Goal: Transaction & Acquisition: Purchase product/service

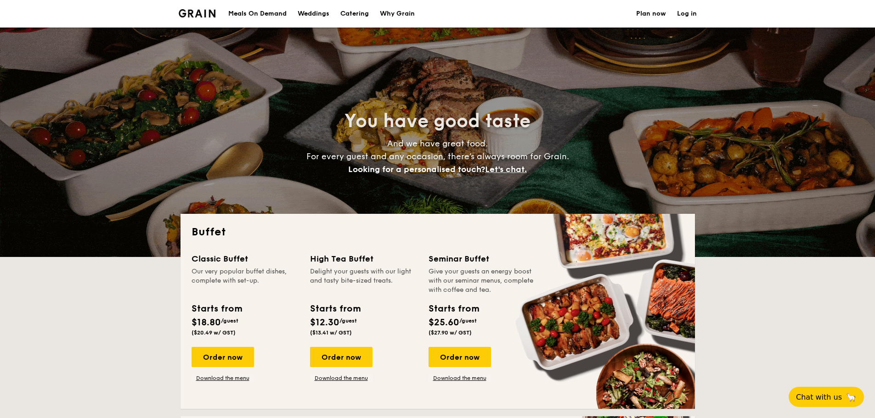
select select
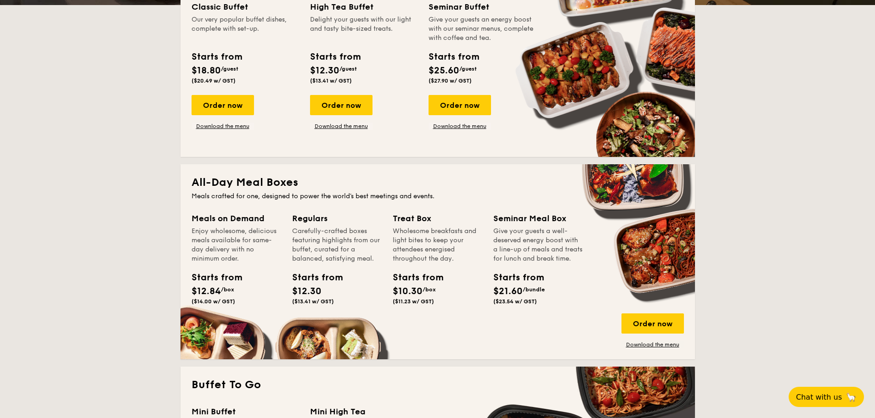
scroll to position [367, 0]
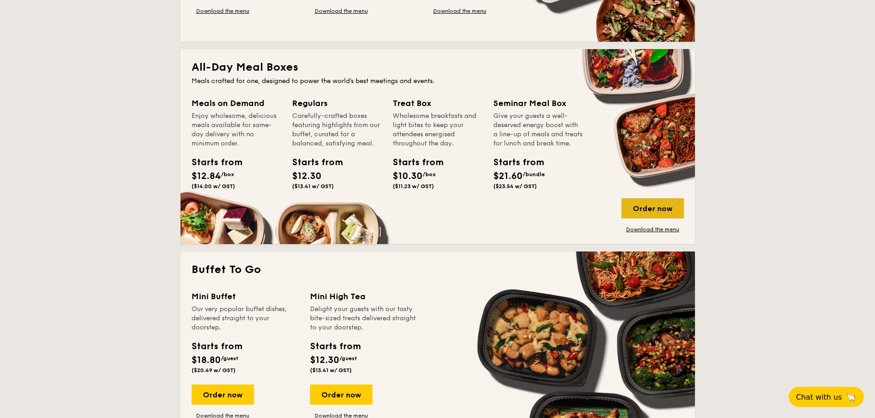
click at [647, 211] on div "Order now" at bounding box center [652, 208] width 62 height 20
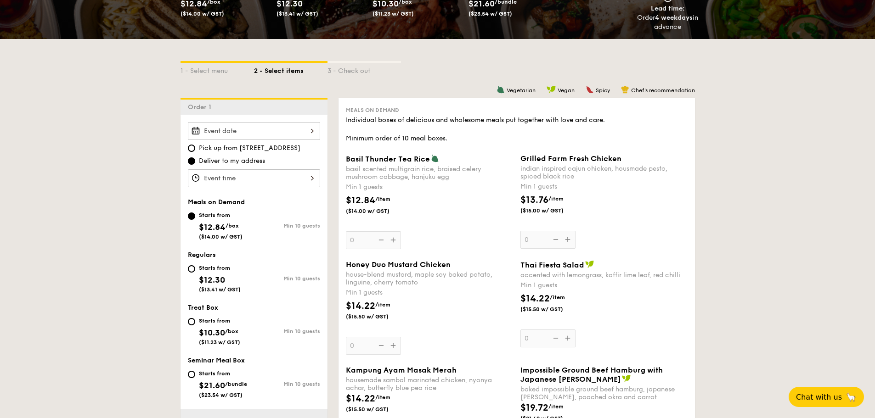
scroll to position [184, 0]
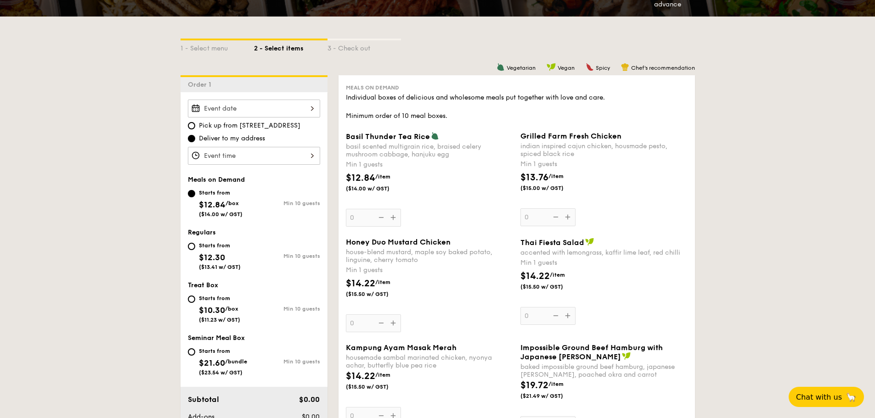
click at [285, 107] on div at bounding box center [254, 109] width 132 height 18
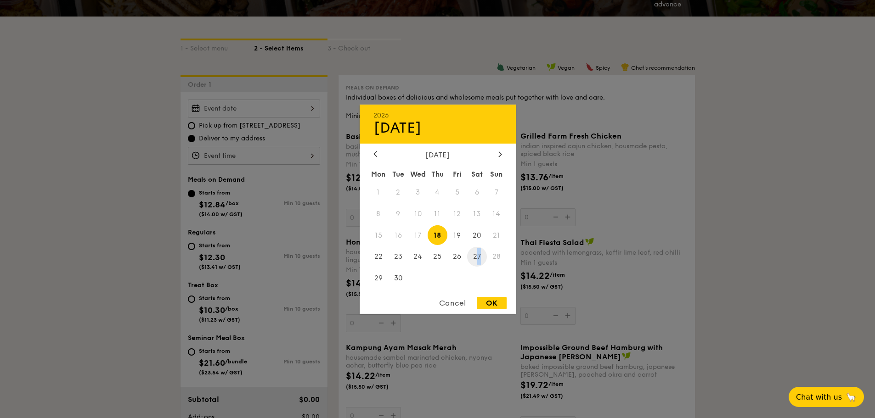
click at [479, 259] on span "27" at bounding box center [477, 257] width 20 height 20
drag, startPoint x: 493, startPoint y: 295, endPoint x: 496, endPoint y: 308, distance: 12.8
click at [496, 305] on div "2025 Sep [DATE] Tue Wed Thu Fri Sat Sun 1 2 3 4 5 6 7 8 9 10 11 12 13 14 15 16 …" at bounding box center [438, 208] width 156 height 209
click at [496, 308] on div "OK" at bounding box center [492, 303] width 30 height 12
type input "[DATE]"
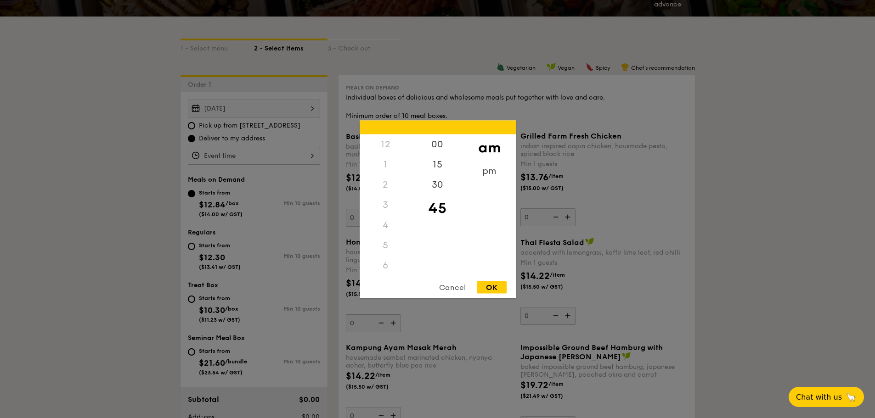
click at [218, 153] on div "12 1 2 3 4 5 6 7 8 9 10 11 00 15 30 45 am pm Cancel OK" at bounding box center [254, 156] width 132 height 18
click at [389, 165] on div "1" at bounding box center [386, 164] width 52 height 20
click at [436, 149] on div "00" at bounding box center [438, 147] width 52 height 27
click at [486, 175] on div "pm" at bounding box center [489, 174] width 52 height 27
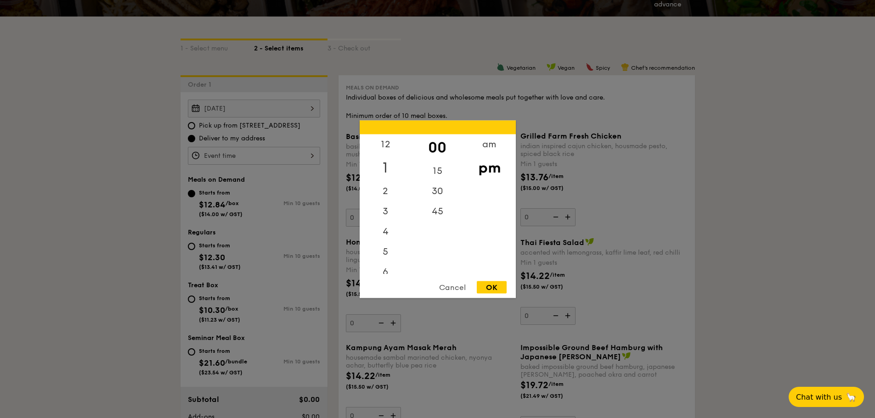
click at [382, 166] on div "1" at bounding box center [386, 167] width 52 height 27
click at [490, 287] on div "OK" at bounding box center [492, 287] width 30 height 12
type input "1:00PM"
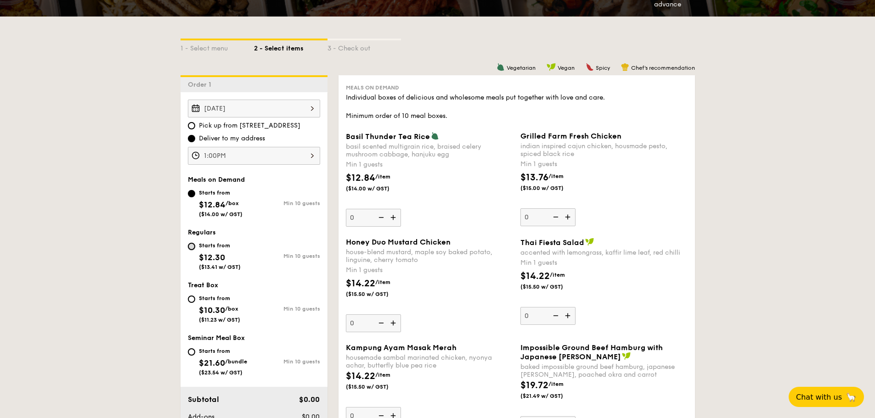
click at [194, 249] on input "Starts from $12.30 ($13.41 w/ GST) Min 10 guests" at bounding box center [191, 246] width 7 height 7
radio input "true"
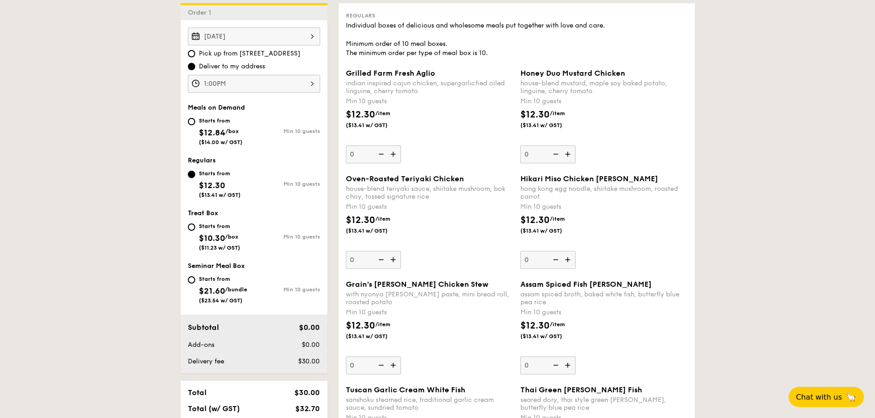
scroll to position [276, 0]
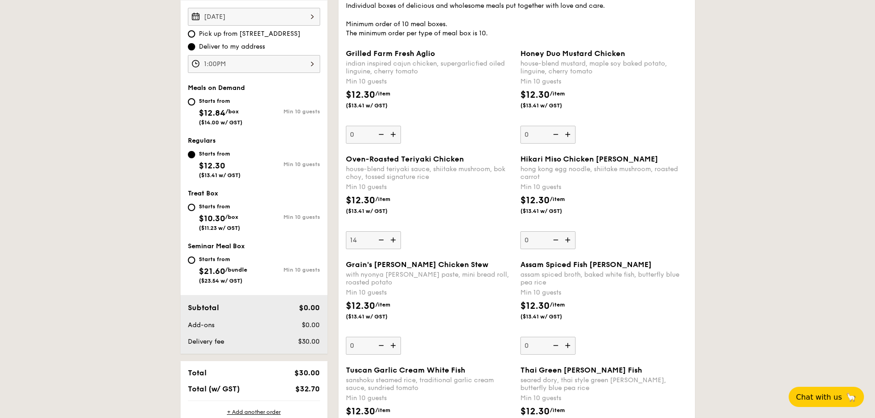
type input "1"
type input "3"
type input "NaN"
click at [448, 219] on div "$12.30 /item ($13.41 w/ GST)" at bounding box center [429, 210] width 175 height 32
click at [401, 231] on input "NaN" at bounding box center [373, 240] width 55 height 18
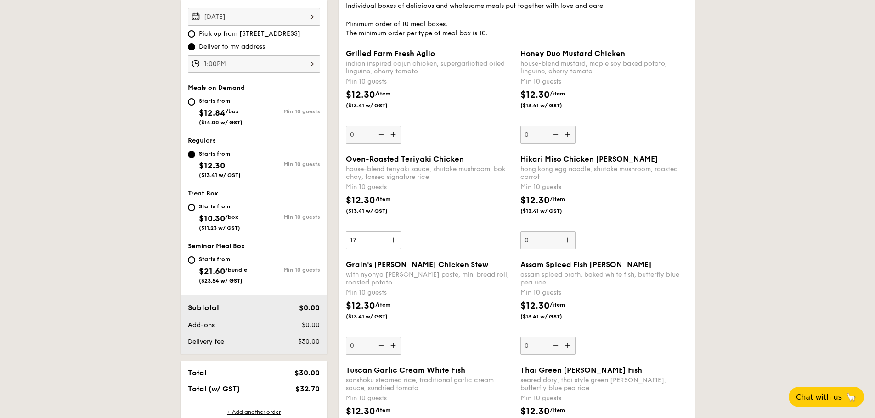
type input "17"
click at [462, 222] on div "$12.30 /item ($13.41 w/ GST)" at bounding box center [429, 210] width 175 height 32
click at [401, 231] on input "17" at bounding box center [373, 240] width 55 height 18
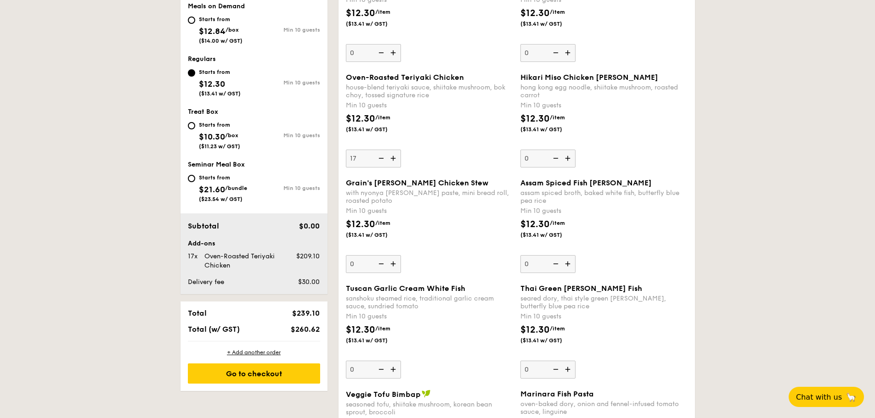
scroll to position [367, 0]
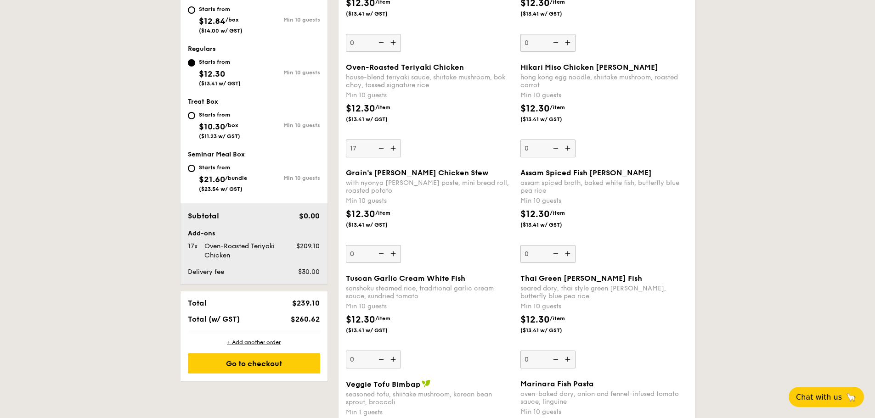
click at [462, 224] on div "$12.30 /item ($13.41 w/ GST)" at bounding box center [429, 224] width 175 height 32
click at [401, 245] on input "0" at bounding box center [373, 254] width 55 height 18
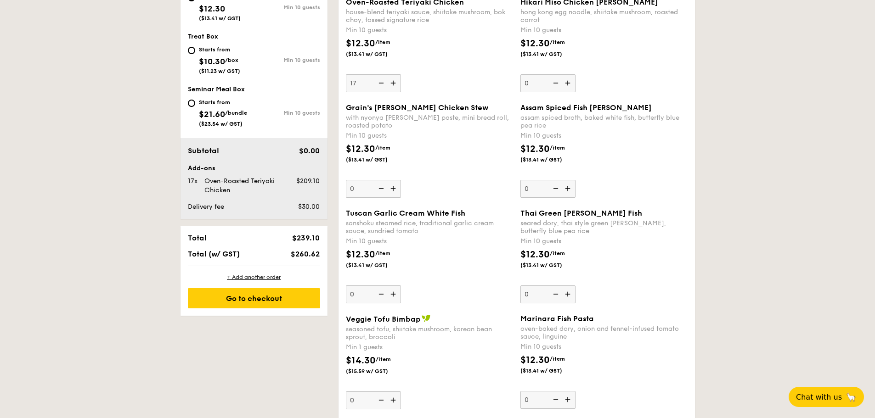
scroll to position [459, 0]
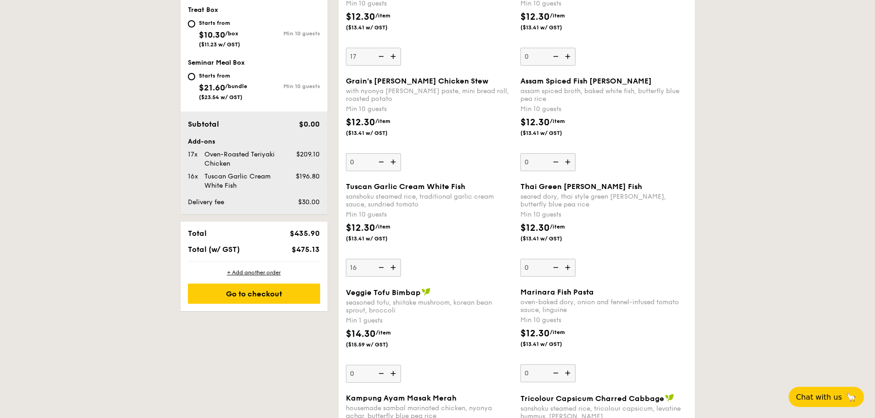
click at [472, 251] on div "$12.30 /item ($13.41 w/ GST)" at bounding box center [429, 237] width 175 height 32
click at [401, 259] on input "16" at bounding box center [373, 268] width 55 height 18
click at [394, 267] on img at bounding box center [394, 267] width 14 height 17
click at [394, 267] on input "16" at bounding box center [373, 268] width 55 height 18
type input "17"
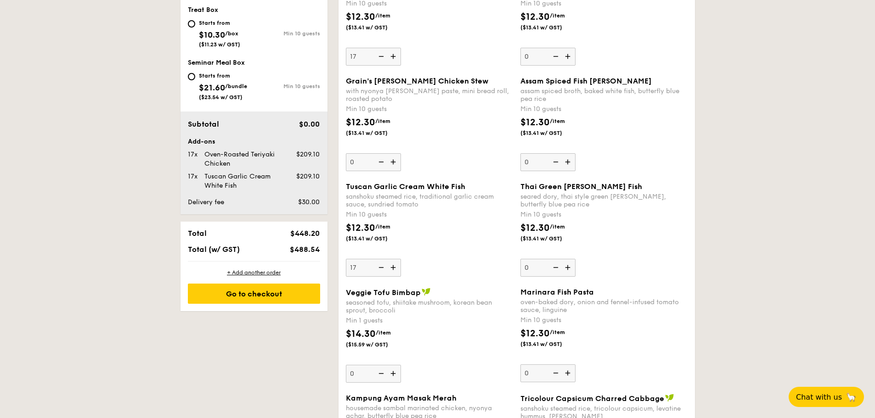
click at [471, 234] on div "$12.30 /item ($13.41 w/ GST)" at bounding box center [429, 237] width 175 height 32
click at [401, 259] on input "17" at bounding box center [373, 268] width 55 height 18
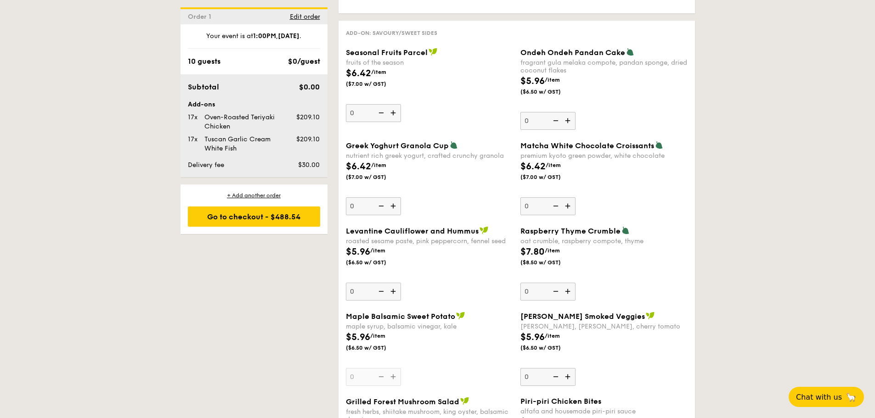
scroll to position [1470, 0]
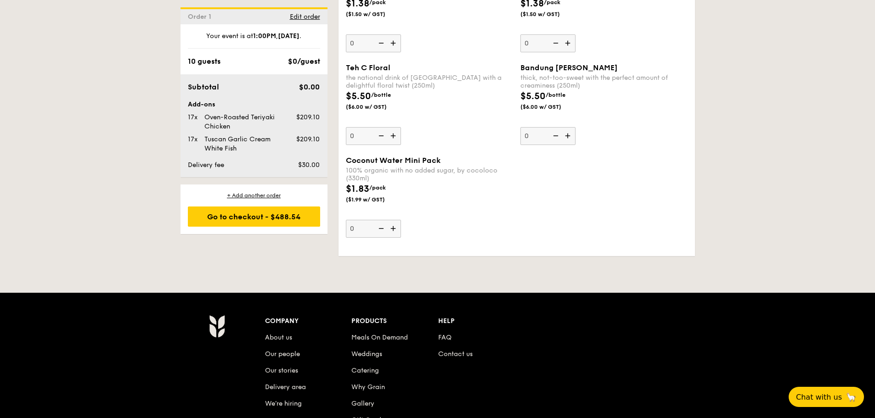
scroll to position [2388, 0]
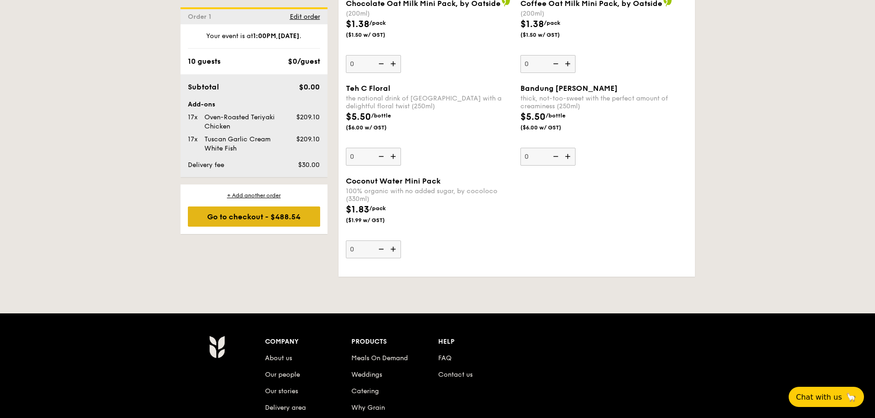
click at [299, 220] on div "Go to checkout - $488.54" at bounding box center [254, 217] width 132 height 20
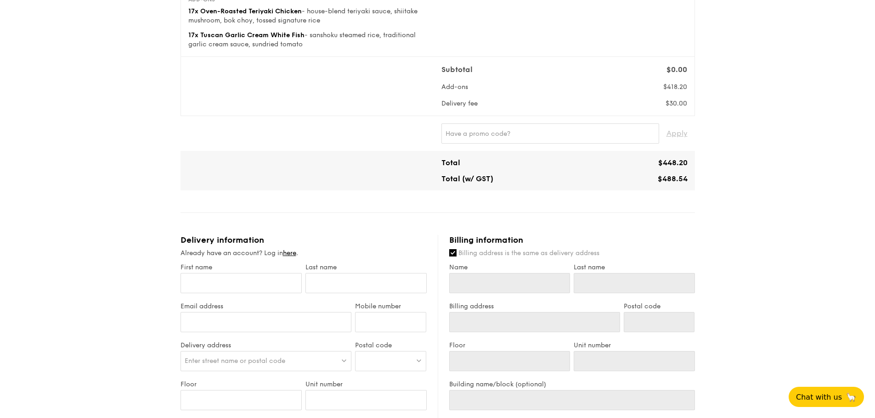
scroll to position [184, 0]
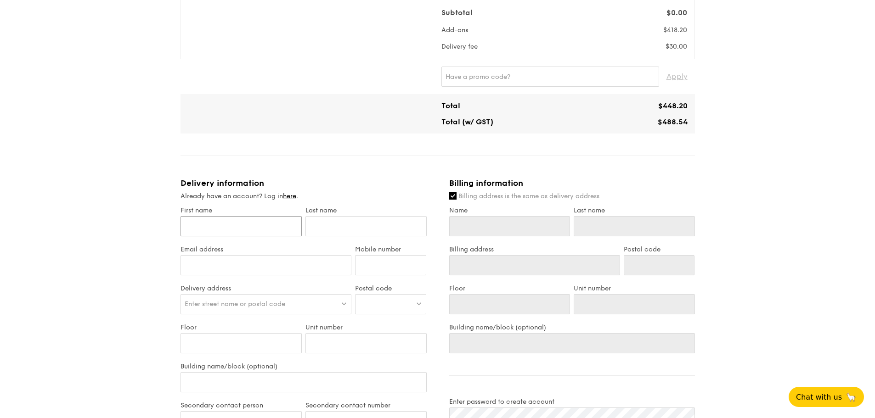
click at [271, 222] on input "First name" at bounding box center [240, 226] width 121 height 20
type input "April"
click at [343, 226] on input "text" at bounding box center [365, 226] width 121 height 20
type input "Ding"
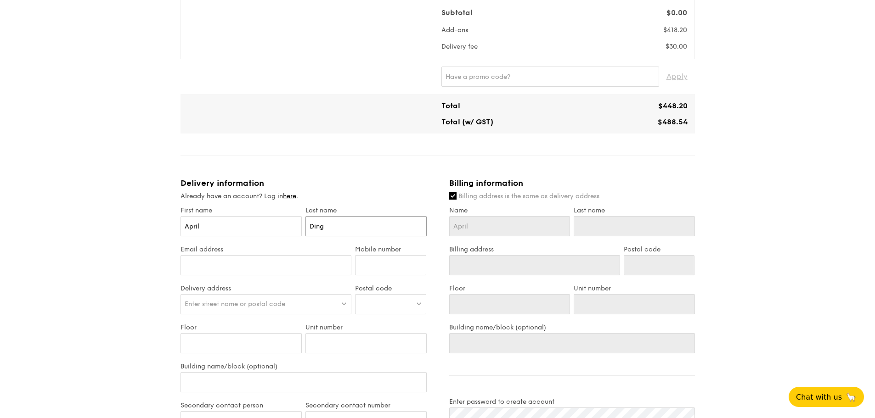
type input "Ding"
click at [289, 271] on input "Email address" at bounding box center [265, 265] width 171 height 20
type input "[EMAIL_ADDRESS][DOMAIN_NAME]"
click at [385, 263] on input "Mobile number" at bounding box center [390, 265] width 71 height 20
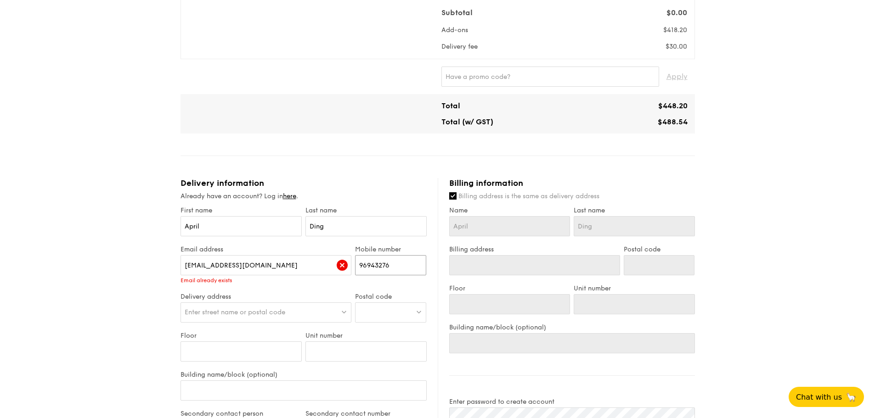
type input "96943276"
click at [296, 312] on div "Enter street name or postal code" at bounding box center [265, 313] width 171 height 20
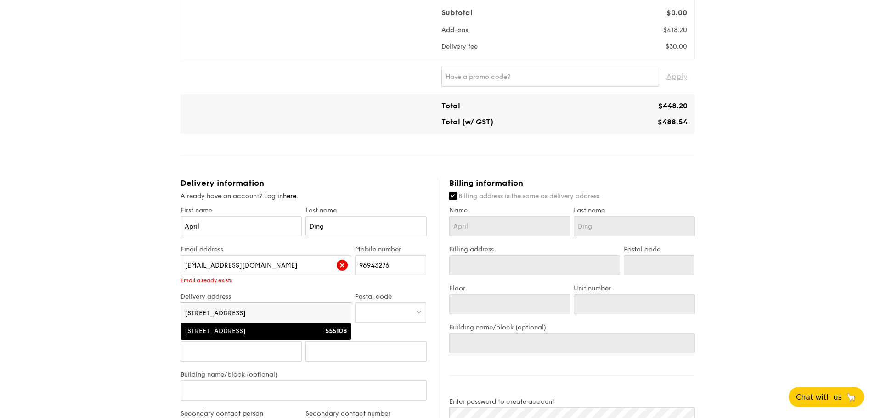
type input "[STREET_ADDRESS]"
click at [289, 333] on div "[STREET_ADDRESS]" at bounding box center [246, 331] width 122 height 9
type input "[STREET_ADDRESS]"
type input "555108"
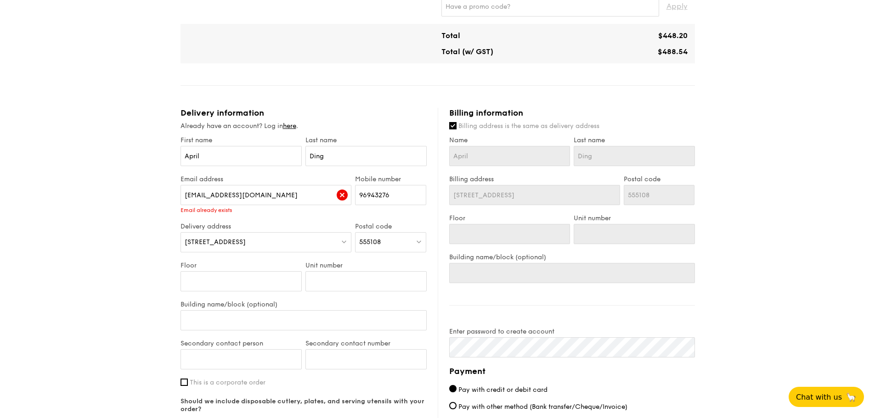
scroll to position [321, 0]
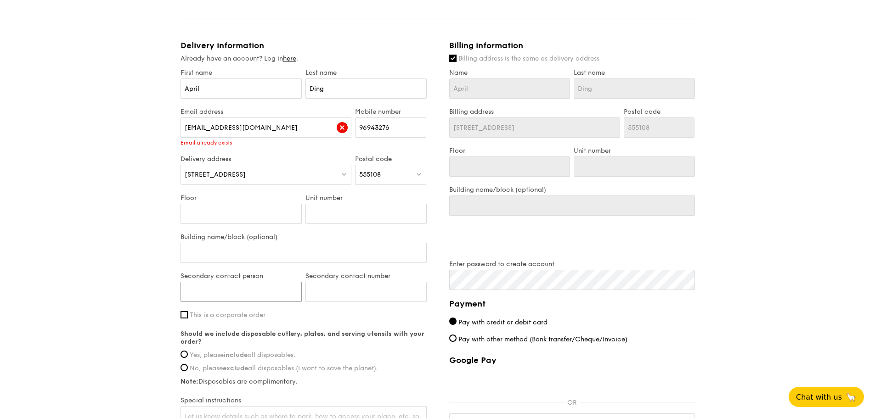
click at [229, 298] on input "Secondary contact person" at bounding box center [240, 292] width 121 height 20
click at [119, 257] on div "1 - Select menu 2 - Select items 3 - Check out Regulars Serving time: [DATE] 1:…" at bounding box center [437, 103] width 875 height 849
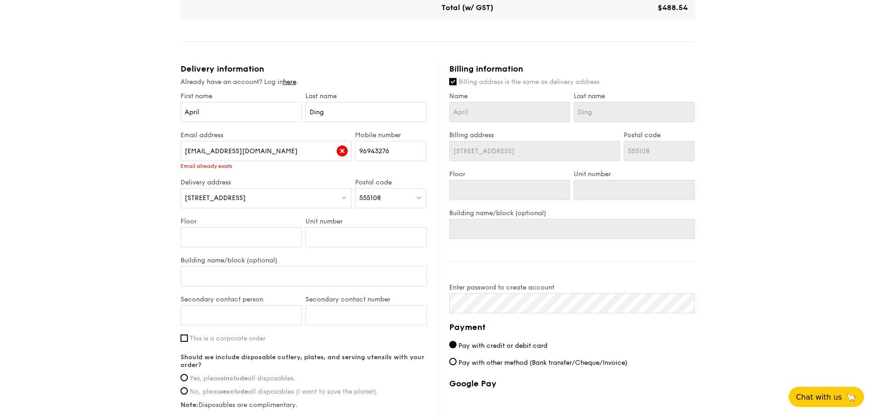
scroll to position [230, 0]
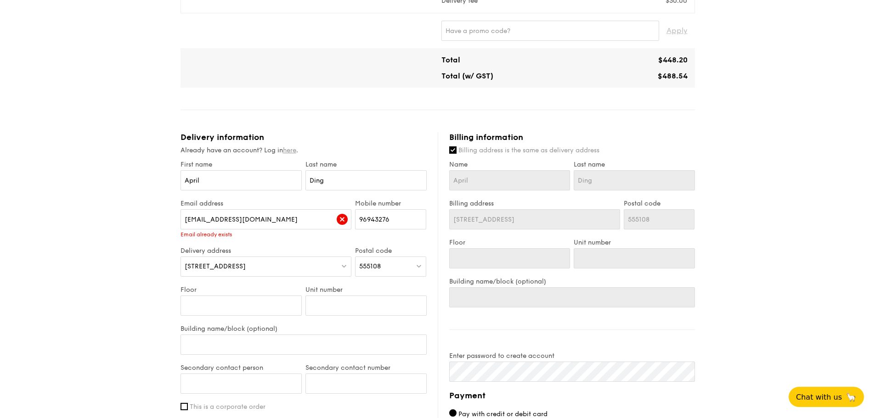
click at [289, 152] on link "here" at bounding box center [289, 151] width 13 height 8
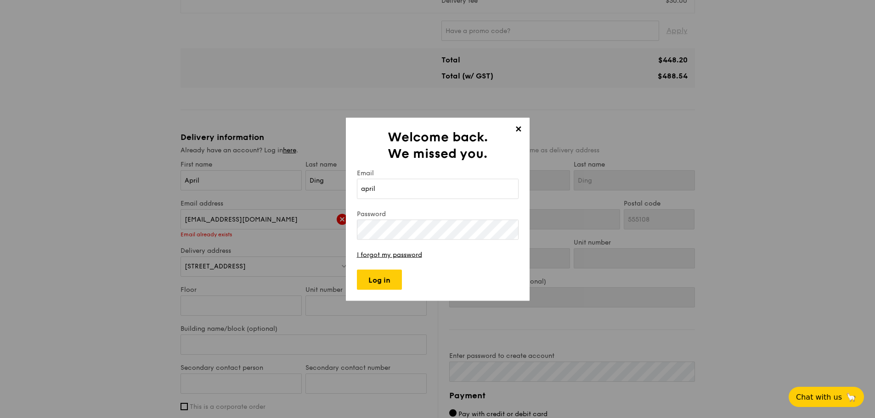
type input "[EMAIL_ADDRESS][DOMAIN_NAME]"
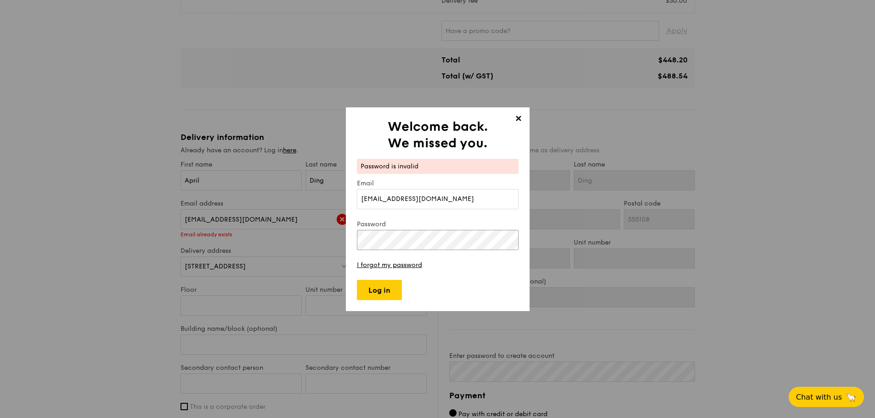
click at [327, 241] on div "✕ Welcome back. We missed you. Password is invalid Email [EMAIL_ADDRESS][DOMAIN…" at bounding box center [437, 209] width 875 height 418
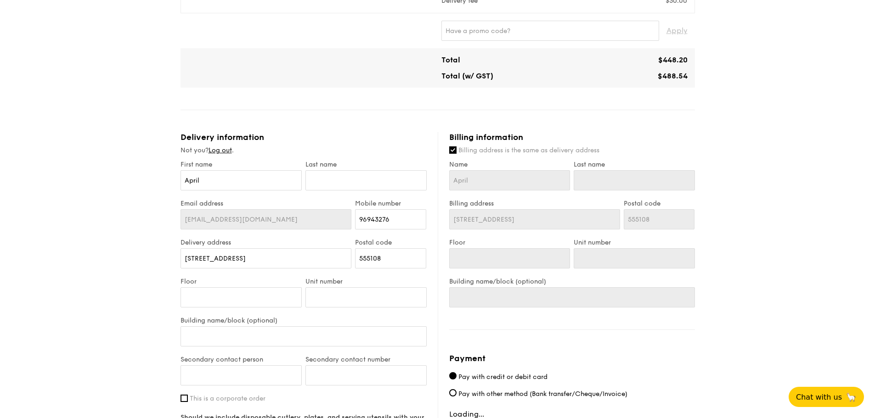
scroll to position [0, 0]
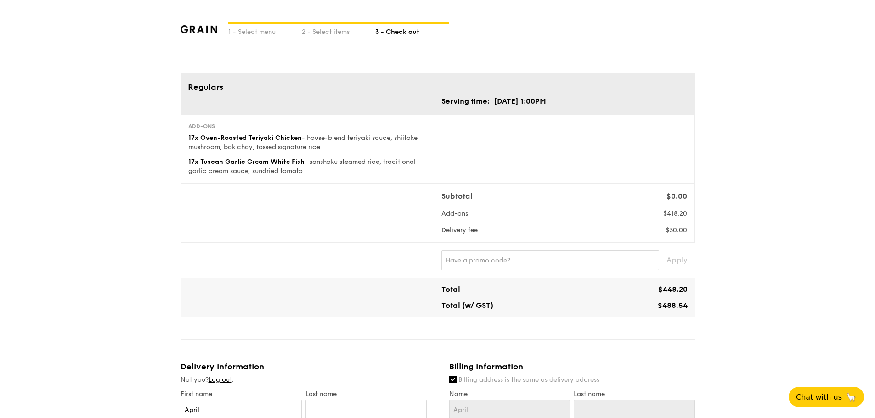
type input "-"
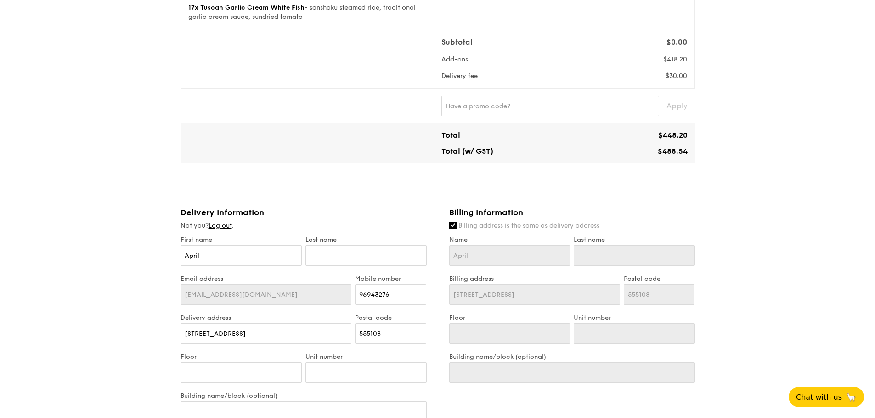
scroll to position [184, 0]
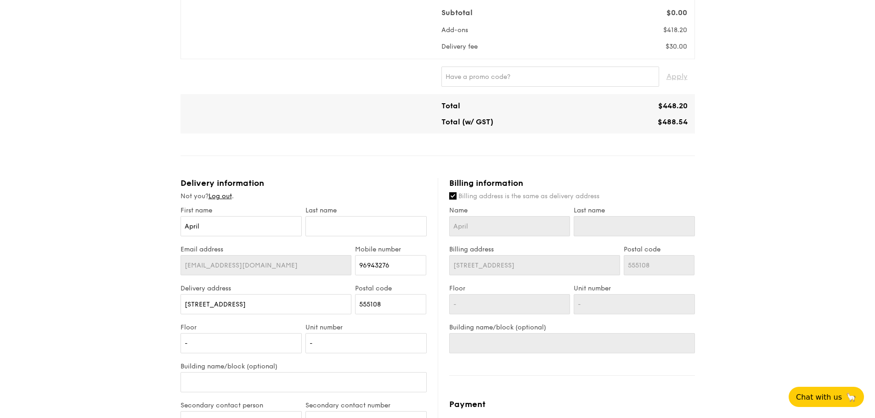
click at [113, 95] on div "1 - Select menu 2 - Select items 3 - Check out Regulars Serving time: [DATE] 1:…" at bounding box center [437, 222] width 875 height 812
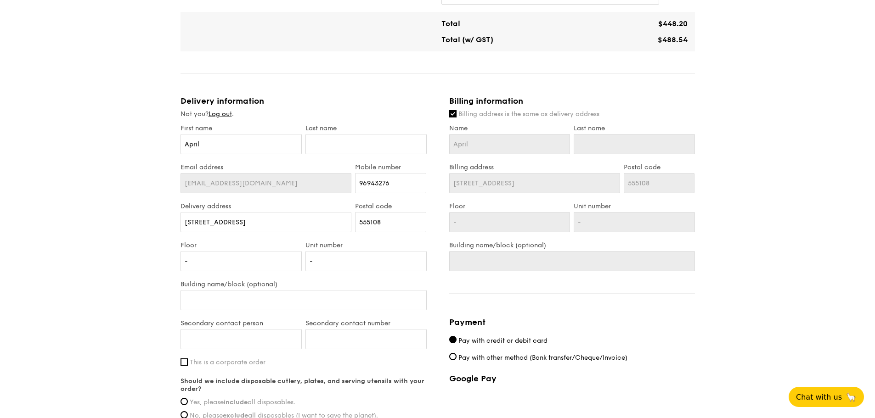
scroll to position [321, 0]
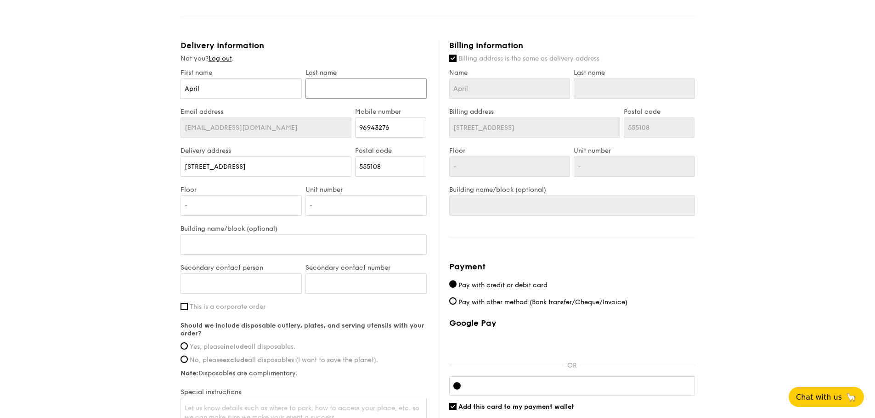
click at [347, 87] on input "text" at bounding box center [365, 89] width 121 height 20
type input "D"
type input "Di"
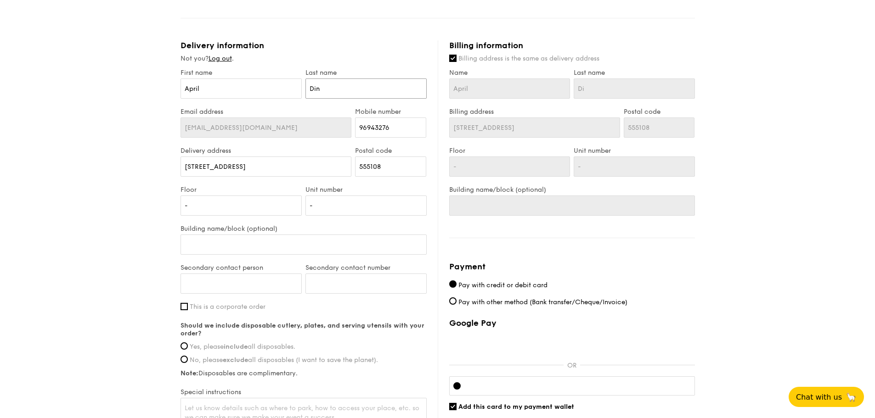
type input "Ding"
click at [105, 161] on div "1 - Select menu 2 - Select items 3 - Check out Regulars Serving time: [DATE] 1:…" at bounding box center [437, 85] width 875 height 812
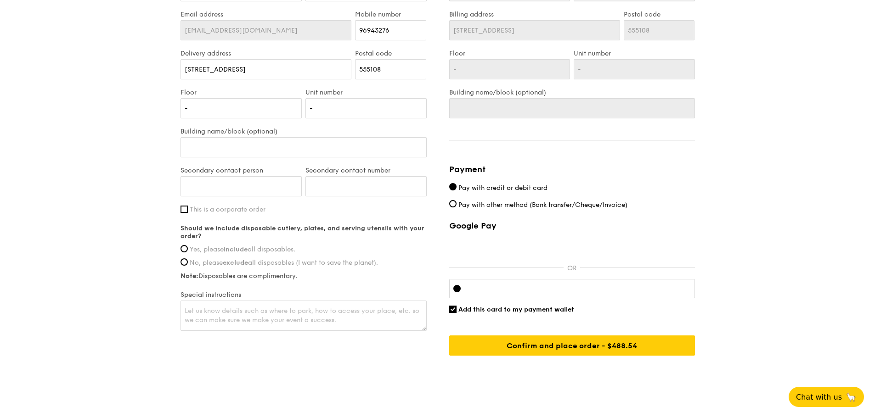
scroll to position [430, 0]
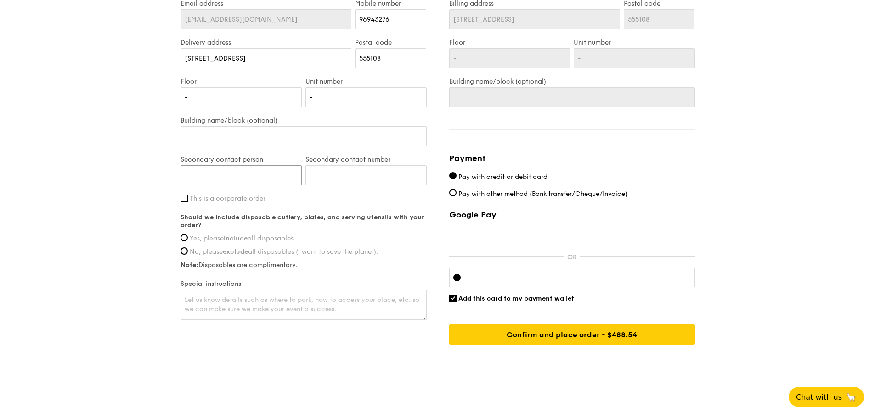
click at [237, 175] on input "Secondary contact person" at bounding box center [240, 175] width 121 height 20
click at [180, 201] on input "This is a corporate order" at bounding box center [183, 198] width 7 height 7
checkbox input "true"
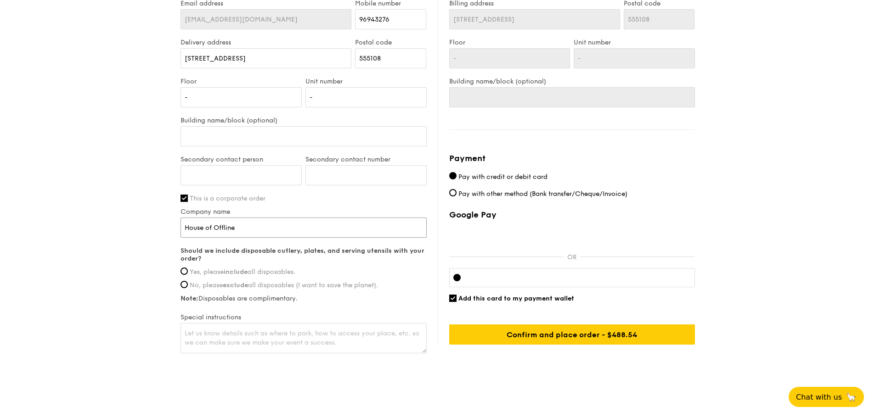
drag, startPoint x: 252, startPoint y: 223, endPoint x: 180, endPoint y: 229, distance: 72.4
type input "Zion Serangoon BP [DEMOGRAPHIC_DATA]"
click at [182, 271] on input "Yes, please include all disposables." at bounding box center [183, 271] width 7 height 7
radio input "true"
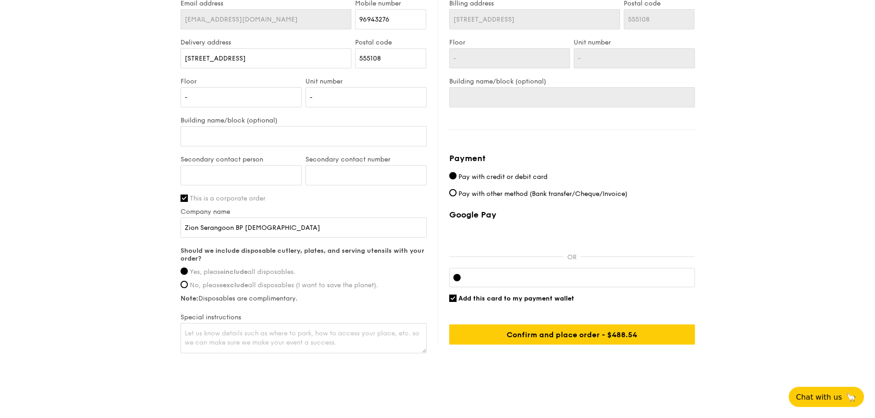
drag, startPoint x: 372, startPoint y: 321, endPoint x: 376, endPoint y: 329, distance: 9.5
click at [371, 321] on label "Special instructions" at bounding box center [303, 318] width 246 height 8
click at [376, 329] on textarea at bounding box center [303, 338] width 246 height 30
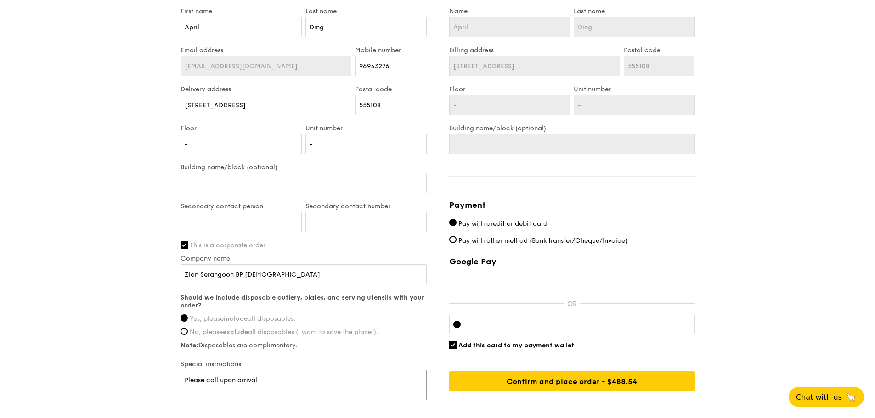
scroll to position [384, 0]
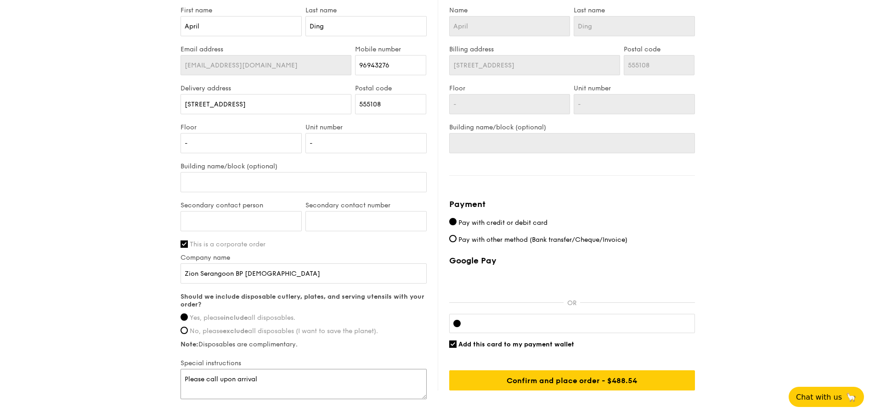
type textarea "Please call upon arrival"
click at [203, 226] on input "Secondary contact person" at bounding box center [240, 221] width 121 height 20
click at [83, 199] on div "1 - Select menu 2 - Select items 3 - Check out Regulars Serving time: [DATE] 1:…" at bounding box center [437, 27] width 875 height 822
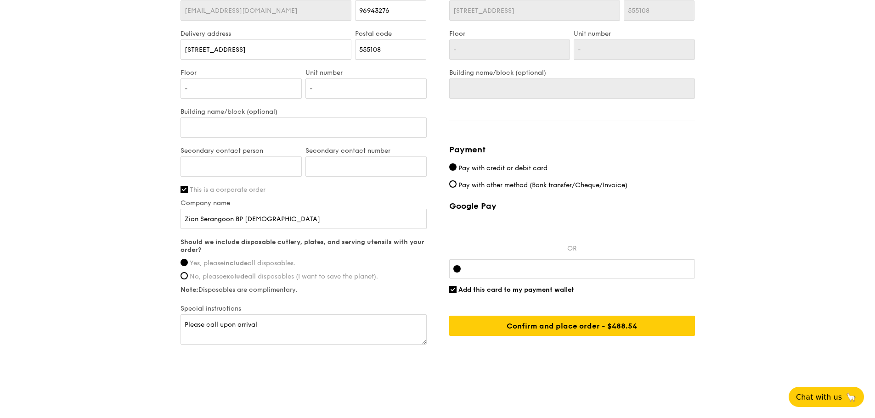
scroll to position [440, 0]
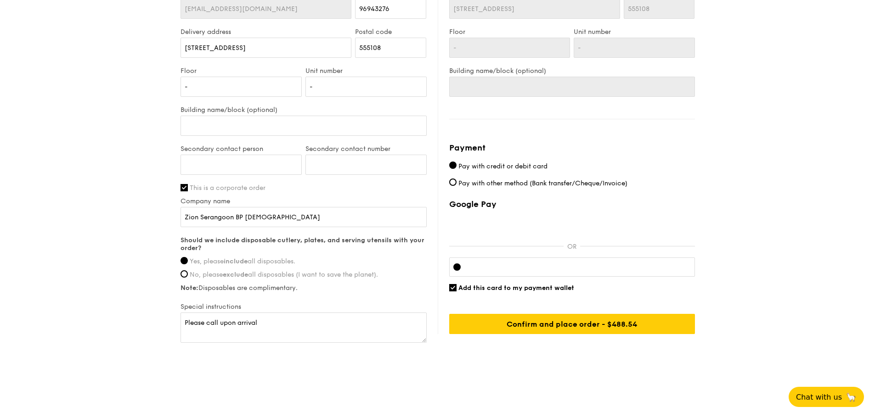
click at [522, 301] on div "Google Pay OR Add this card to my payment wallet Confirm and place order - $488…" at bounding box center [572, 266] width 246 height 135
click at [521, 288] on span "Add this card to my payment wallet" at bounding box center [516, 288] width 116 height 8
click at [457, 288] on input "Add this card to my payment wallet" at bounding box center [452, 287] width 7 height 7
checkbox input "false"
click at [553, 273] on div at bounding box center [572, 267] width 246 height 19
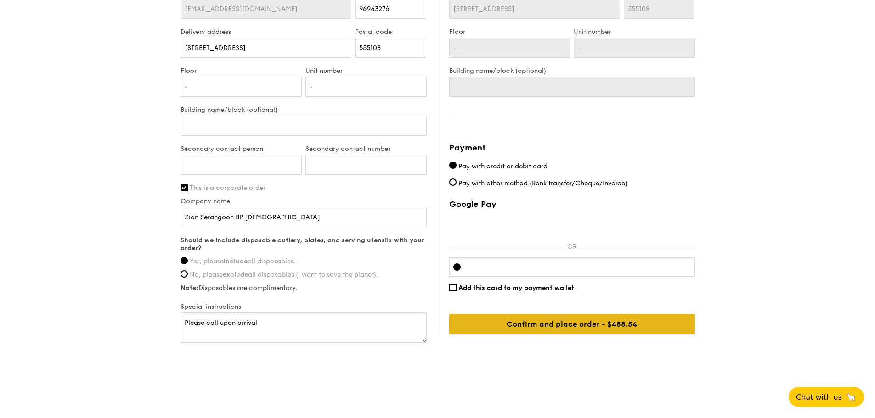
click at [578, 324] on input "Confirm and place order - $488.54" at bounding box center [572, 324] width 246 height 20
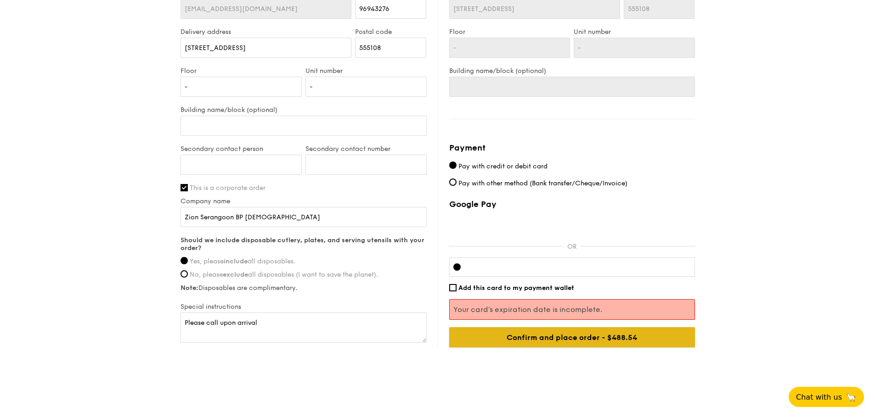
click at [662, 339] on input "Confirm and place order - $488.54" at bounding box center [572, 337] width 246 height 20
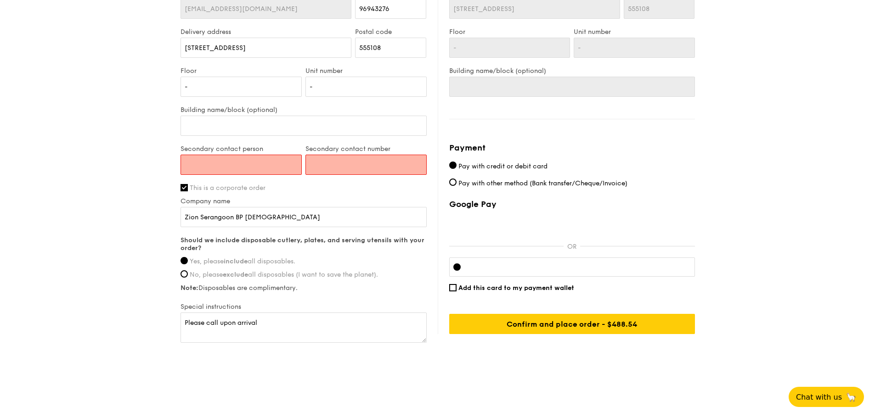
click at [249, 165] on input "Secondary contact person" at bounding box center [240, 165] width 121 height 20
click at [192, 157] on input "Secondary contact person" at bounding box center [240, 165] width 121 height 20
type input "E"
type input "W"
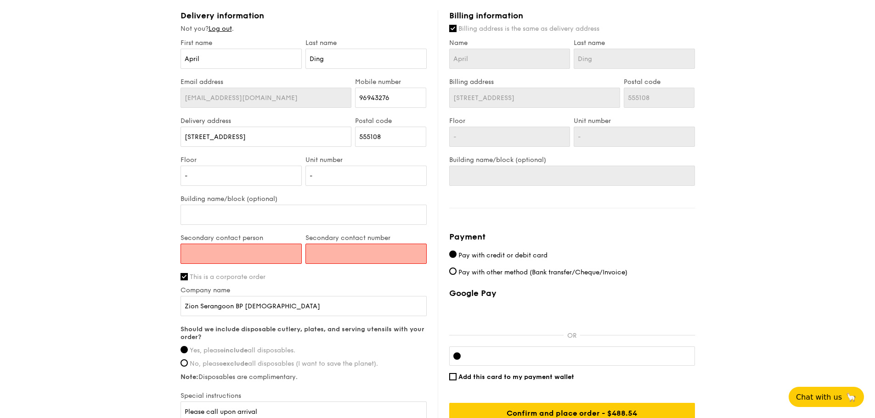
scroll to position [349, 0]
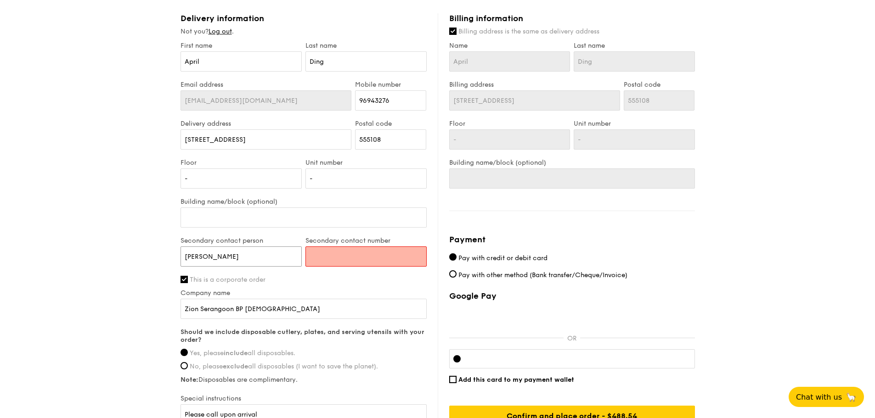
type input "[PERSON_NAME]"
drag, startPoint x: 192, startPoint y: 257, endPoint x: 147, endPoint y: 256, distance: 45.9
click at [147, 256] on div "1 - Select menu 2 - Select items 3 - Check out Regulars Serving time: [DATE] 1:…" at bounding box center [437, 62] width 875 height 822
type input "N"
type input "[PERSON_NAME]"
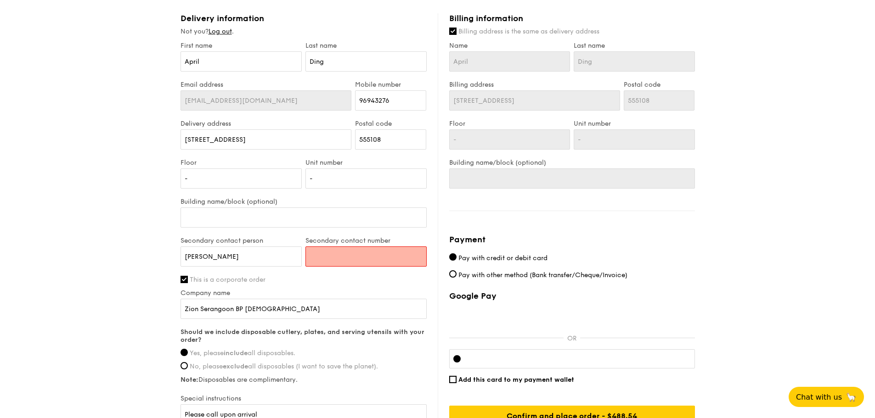
click at [89, 163] on div "1 - Select menu 2 - Select items 3 - Check out Regulars Serving time: [DATE] 1:…" at bounding box center [437, 62] width 875 height 822
click at [374, 249] on input "Secondary contact number" at bounding box center [365, 257] width 121 height 20
paste input "98349256"
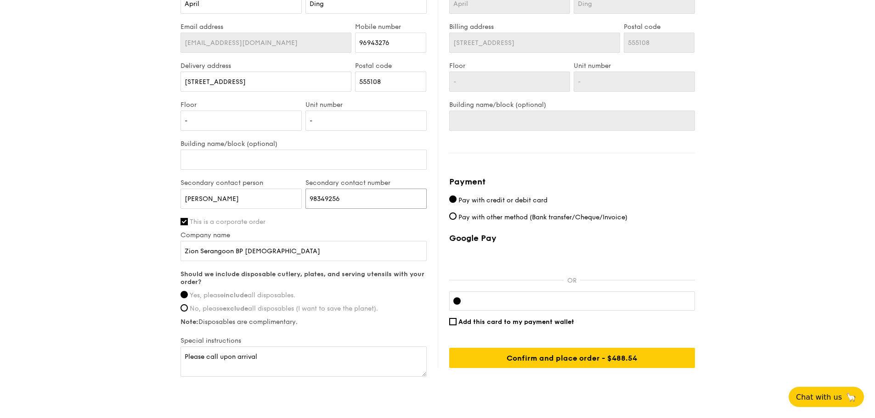
scroll to position [440, 0]
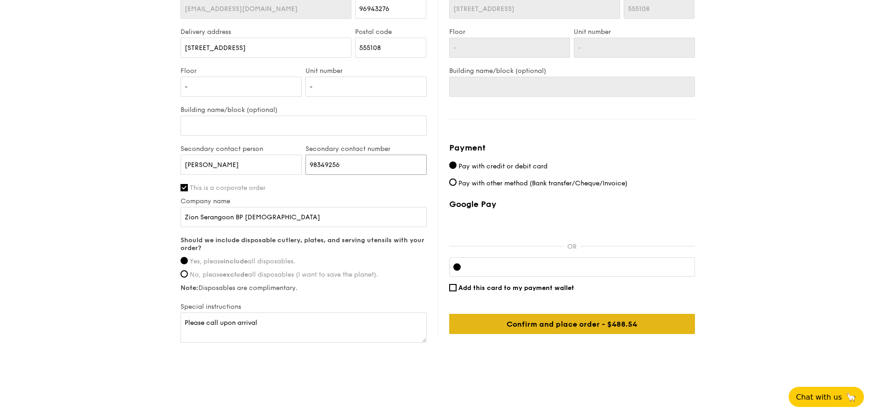
type input "98349256"
click at [545, 326] on input "Confirm and place order - $488.54" at bounding box center [572, 324] width 246 height 20
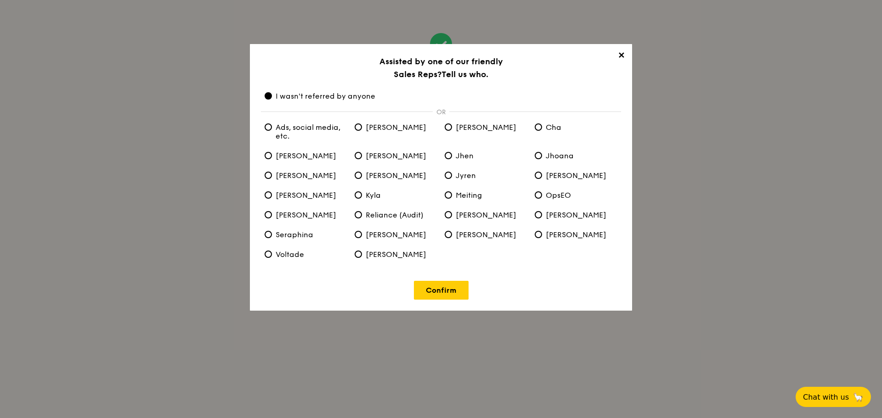
click at [431, 281] on div "Confirm" at bounding box center [441, 285] width 360 height 30
click at [437, 289] on link "Confirm" at bounding box center [441, 290] width 55 height 19
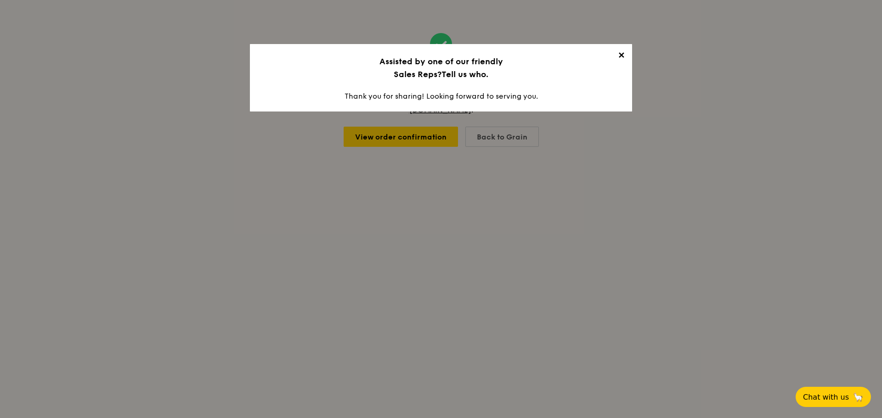
click at [615, 57] on span "✕" at bounding box center [621, 57] width 13 height 13
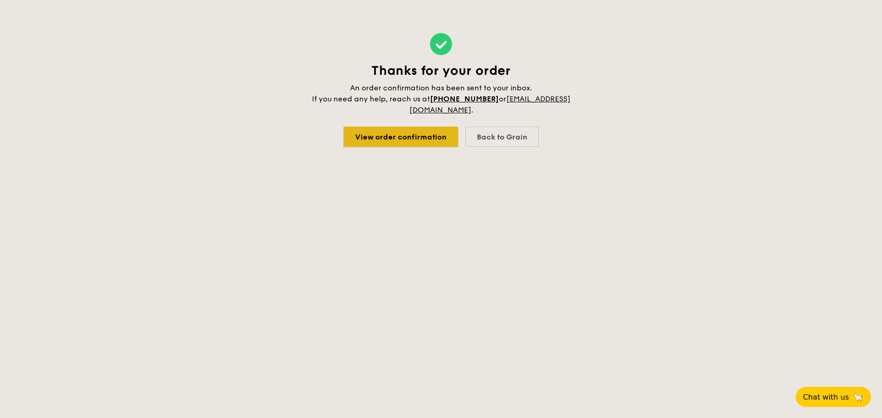
click at [422, 140] on link "View order confirmation" at bounding box center [401, 137] width 114 height 20
